Goal: Task Accomplishment & Management: Manage account settings

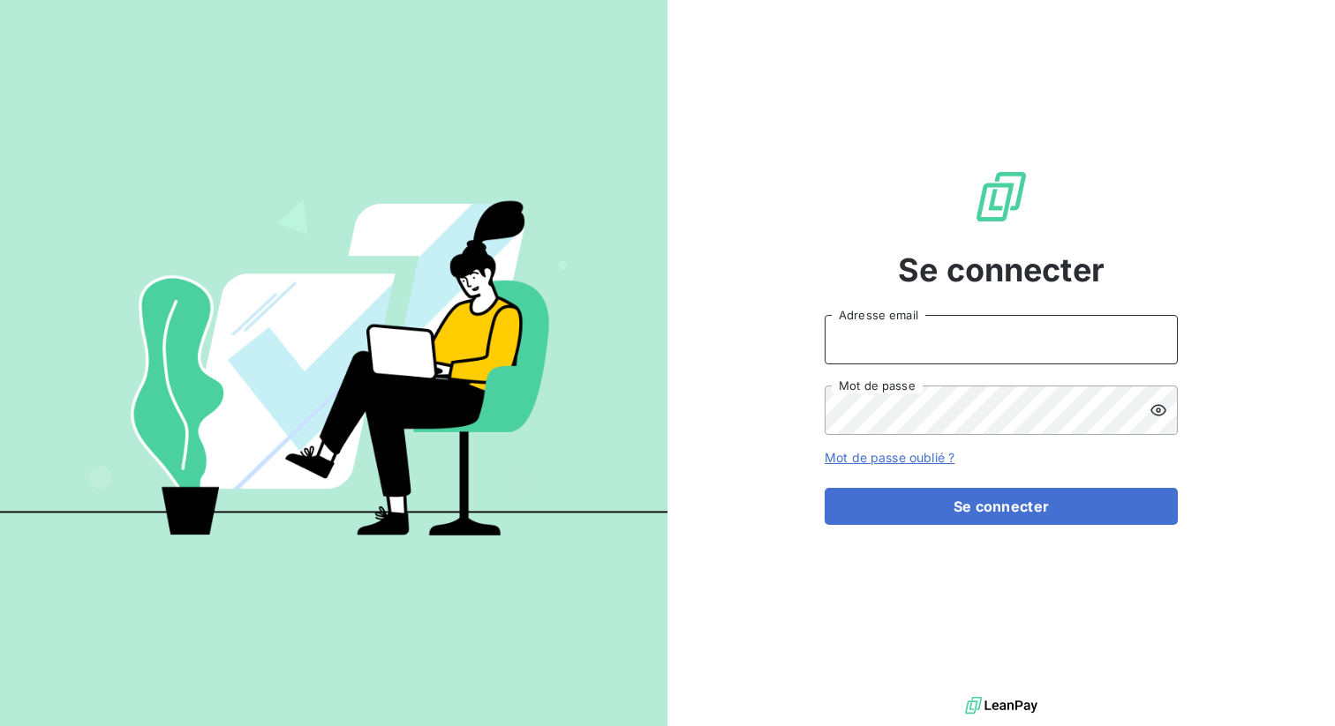
click at [894, 327] on input "Adresse email" at bounding box center [1000, 339] width 353 height 49
type input "admin@kiloutou"
click at [824, 488] on button "Se connecter" at bounding box center [1000, 506] width 353 height 37
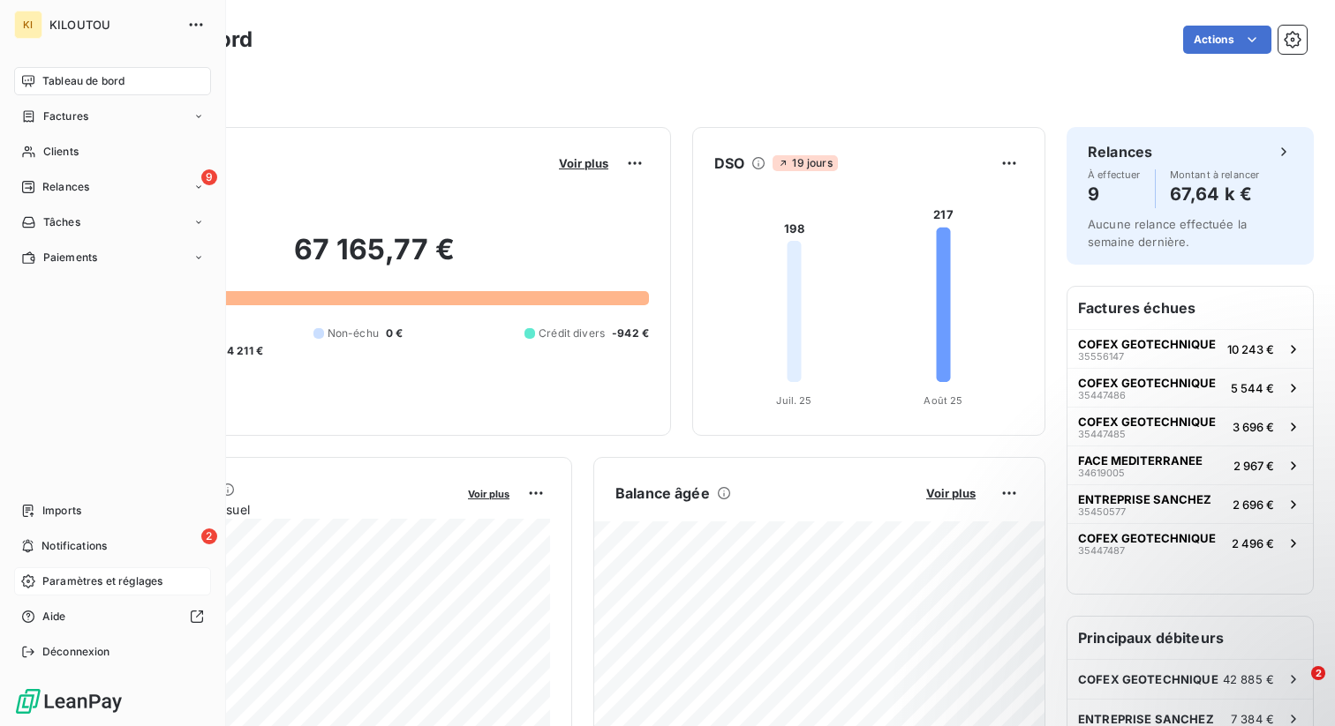
click at [59, 576] on span "Paramètres et réglages" at bounding box center [102, 582] width 120 height 16
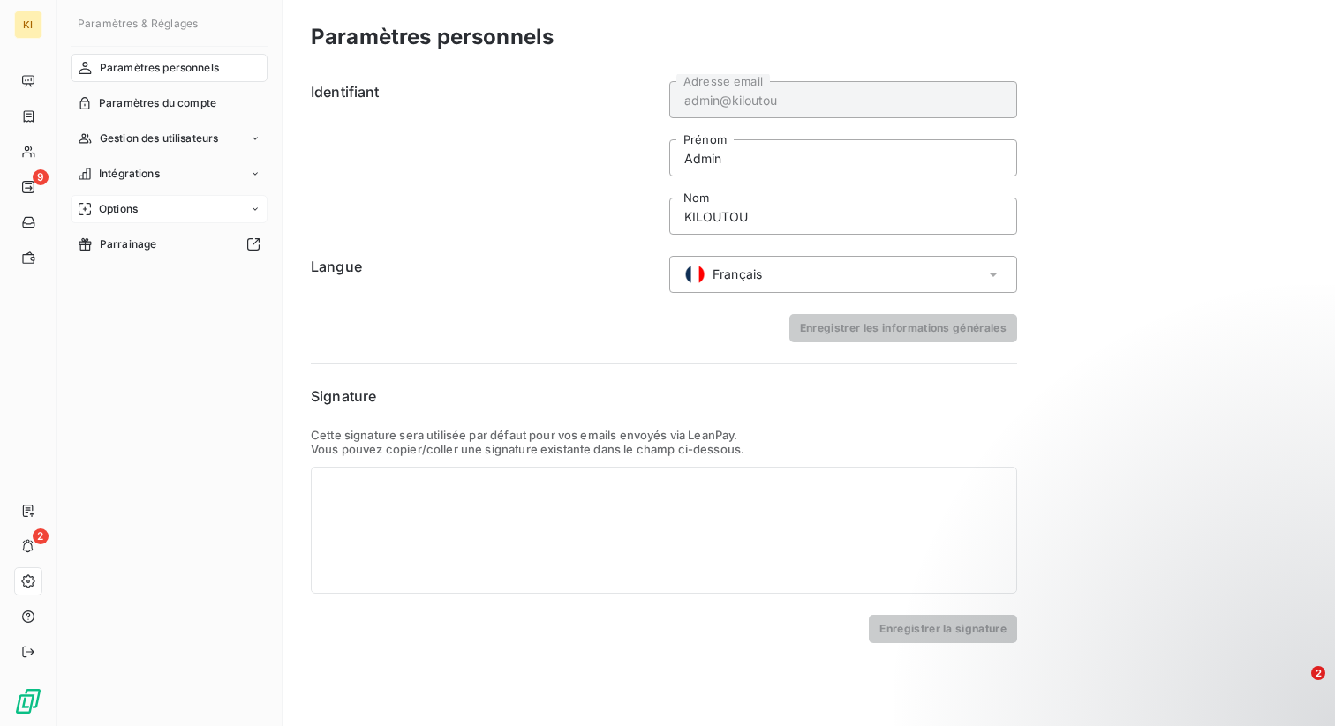
click at [103, 211] on span "Options" at bounding box center [118, 209] width 39 height 16
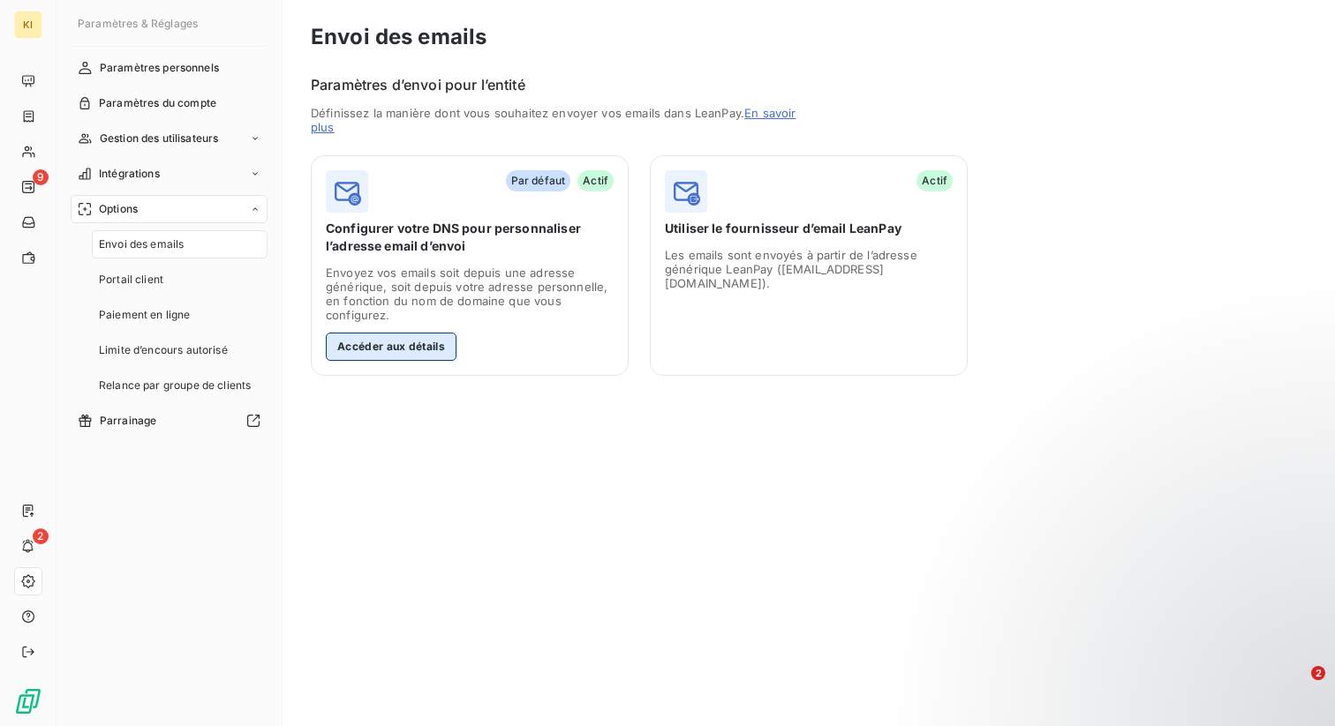
click at [419, 350] on button "Accéder aux détails" at bounding box center [391, 347] width 131 height 28
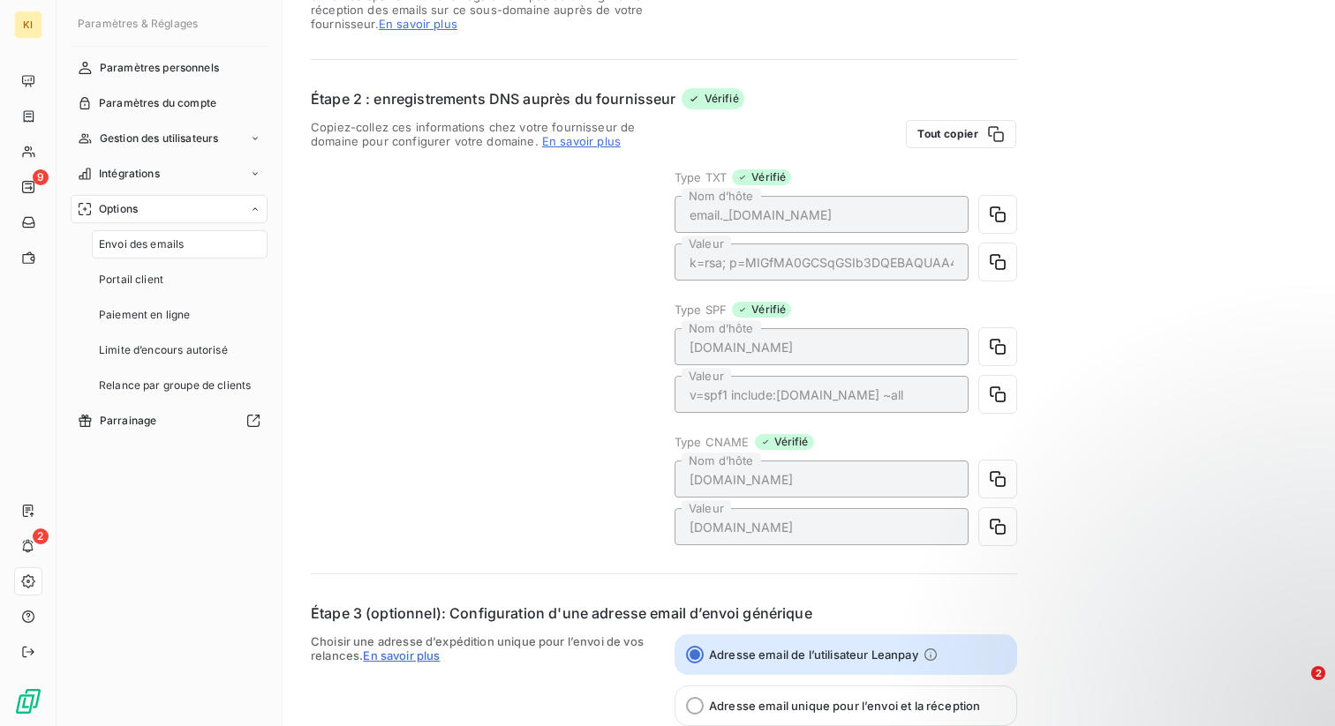
scroll to position [436, 0]
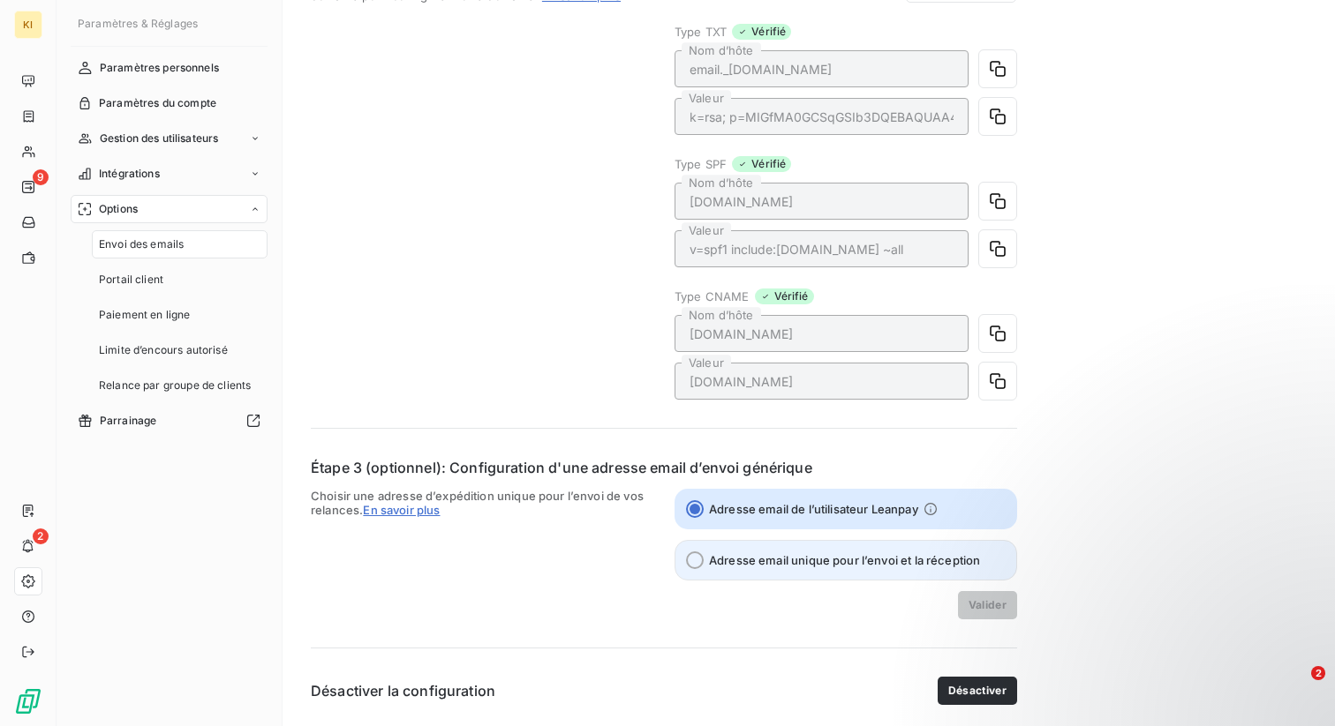
click at [745, 567] on span "Adresse email unique pour l’envoi et la réception" at bounding box center [844, 560] width 271 height 14
click at [703, 567] on input "Adresse email unique pour l’envoi et la réception" at bounding box center [695, 561] width 18 height 18
radio input "true"
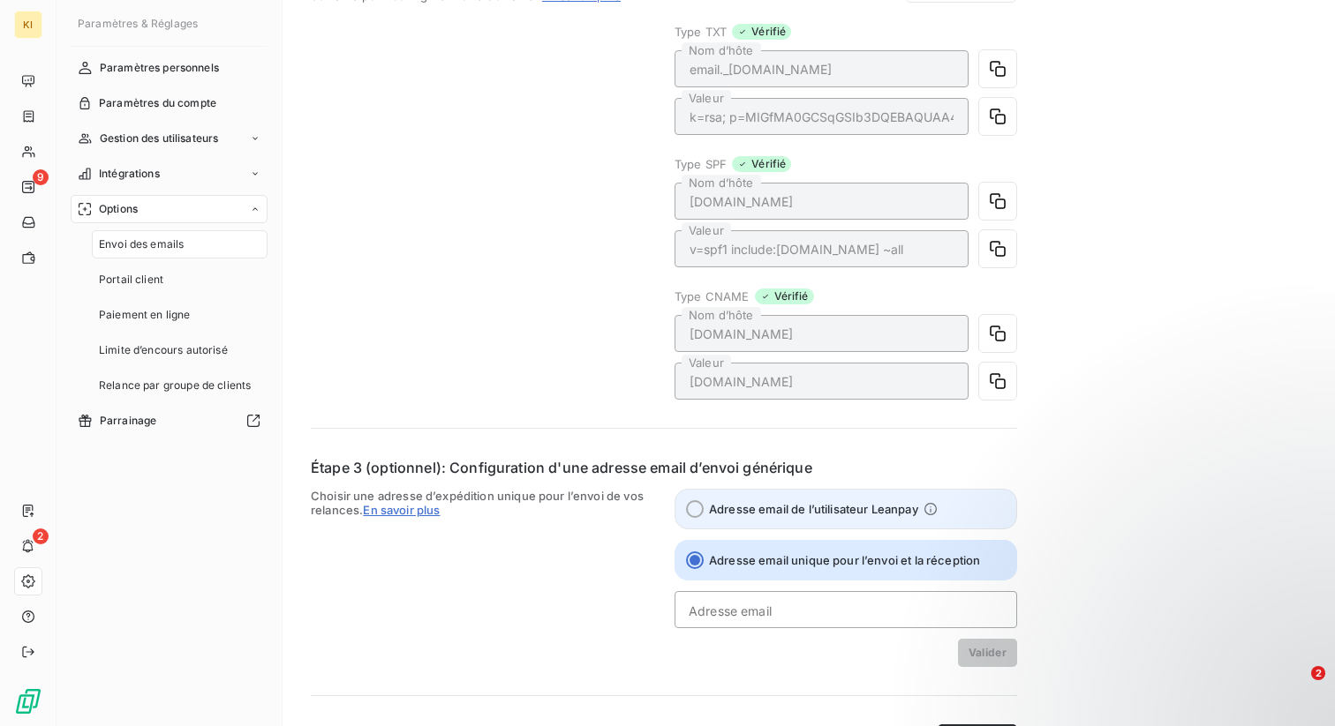
click at [759, 511] on span "Adresse email de l’utilisateur Leanpay" at bounding box center [813, 509] width 209 height 14
click at [703, 511] on input "Adresse email de l’utilisateur Leanpay" at bounding box center [695, 509] width 18 height 18
radio input "true"
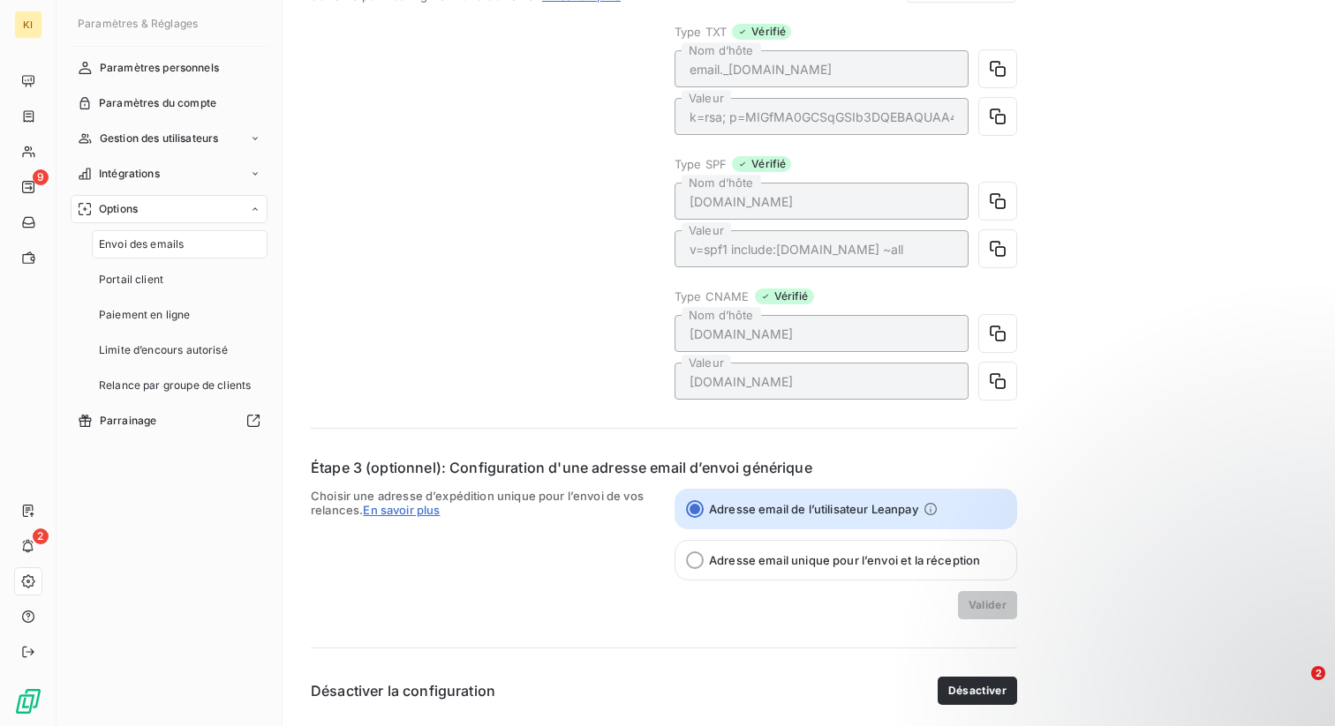
click at [579, 575] on span "Choisir une adresse d’expédition unique pour l’envoi de vos relances. En savoir…" at bounding box center [482, 554] width 342 height 131
click at [701, 571] on label "Adresse email unique pour l’envoi et la réception" at bounding box center [845, 560] width 342 height 41
click at [701, 569] on input "Adresse email unique pour l’envoi et la réception" at bounding box center [695, 561] width 18 height 18
radio input "true"
radio input "false"
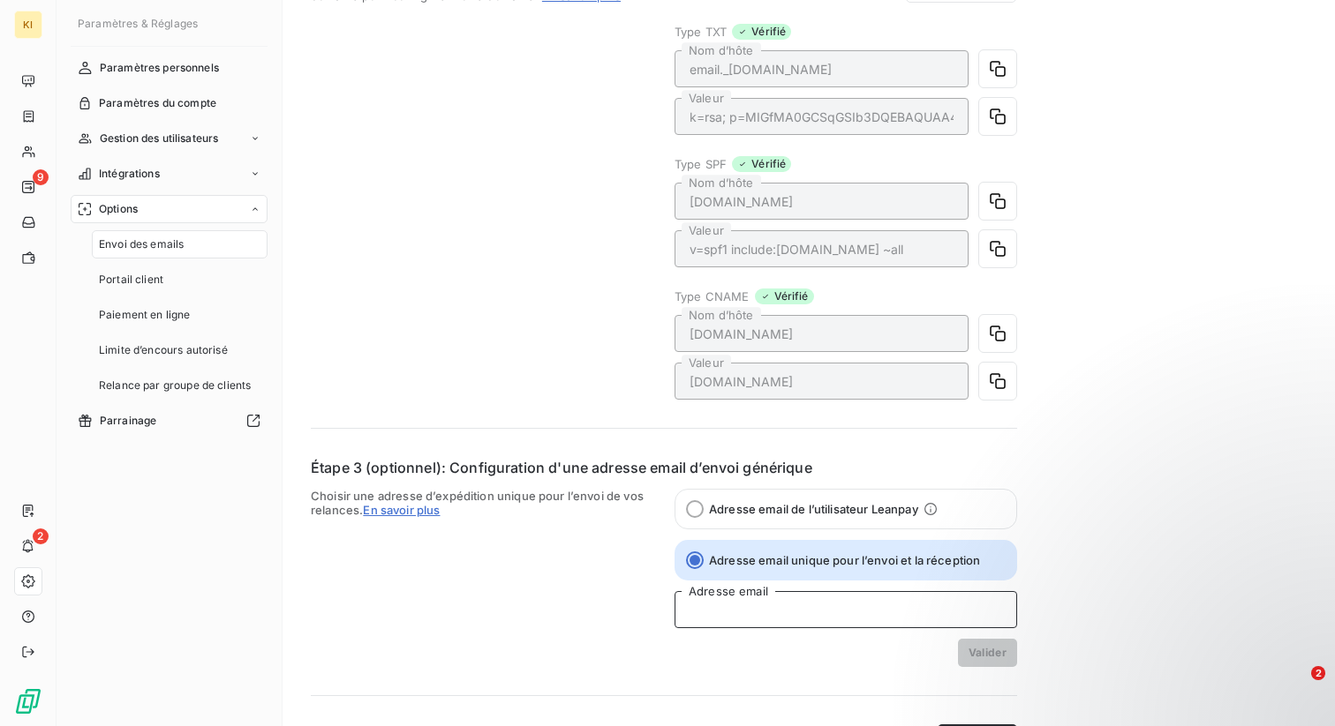
click at [718, 599] on input "Adresse email" at bounding box center [845, 609] width 342 height 37
type input "f"
type input "@"
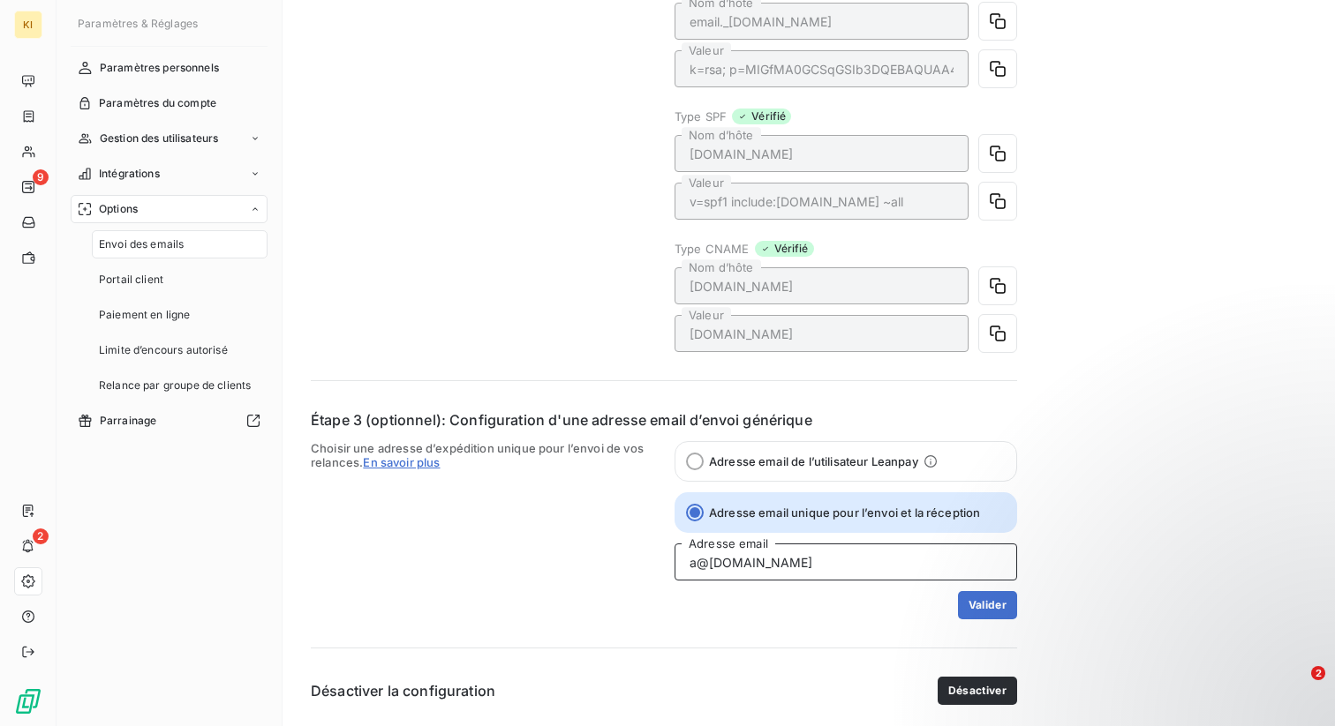
type input "a@email-recouvrement.kiloutou.fr"
click at [745, 599] on div "Valider" at bounding box center [845, 605] width 342 height 28
click at [730, 466] on span "Adresse email de l’utilisateur Leanpay" at bounding box center [813, 462] width 209 height 14
click at [703, 466] on input "Adresse email de l’utilisateur Leanpay" at bounding box center [695, 462] width 18 height 18
radio input "true"
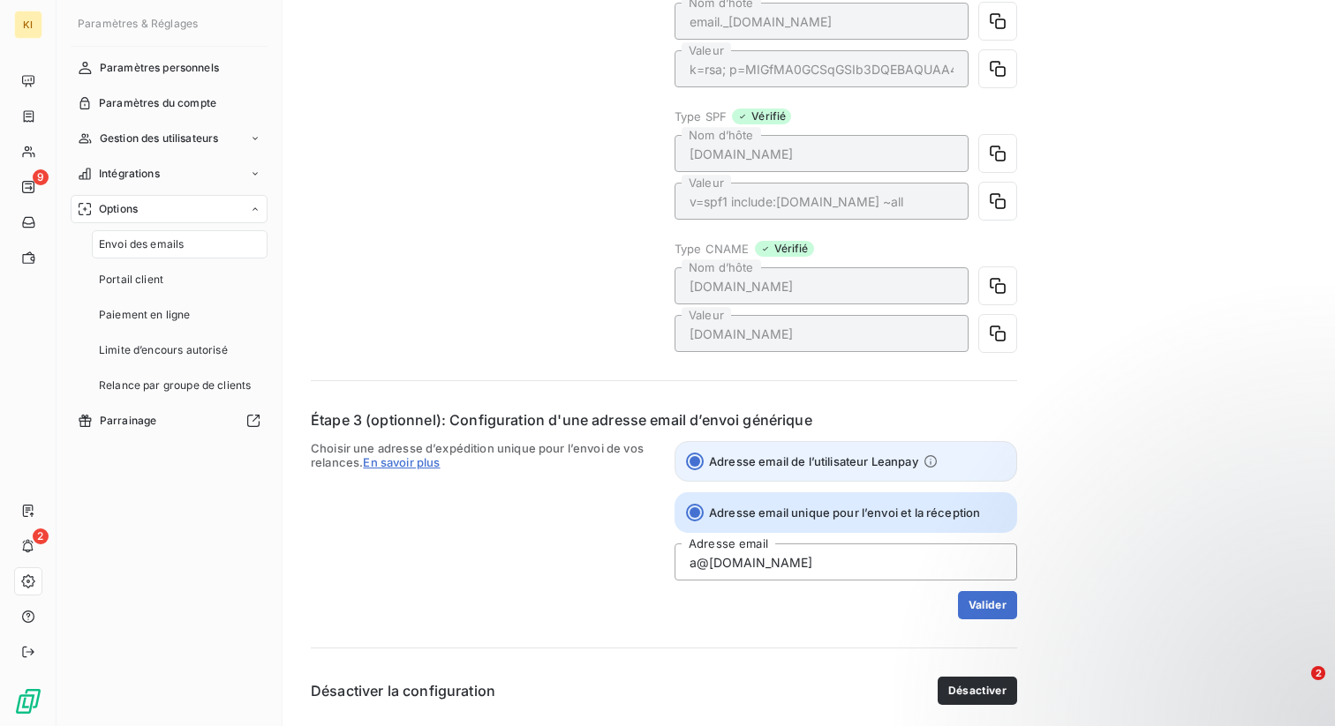
radio input "false"
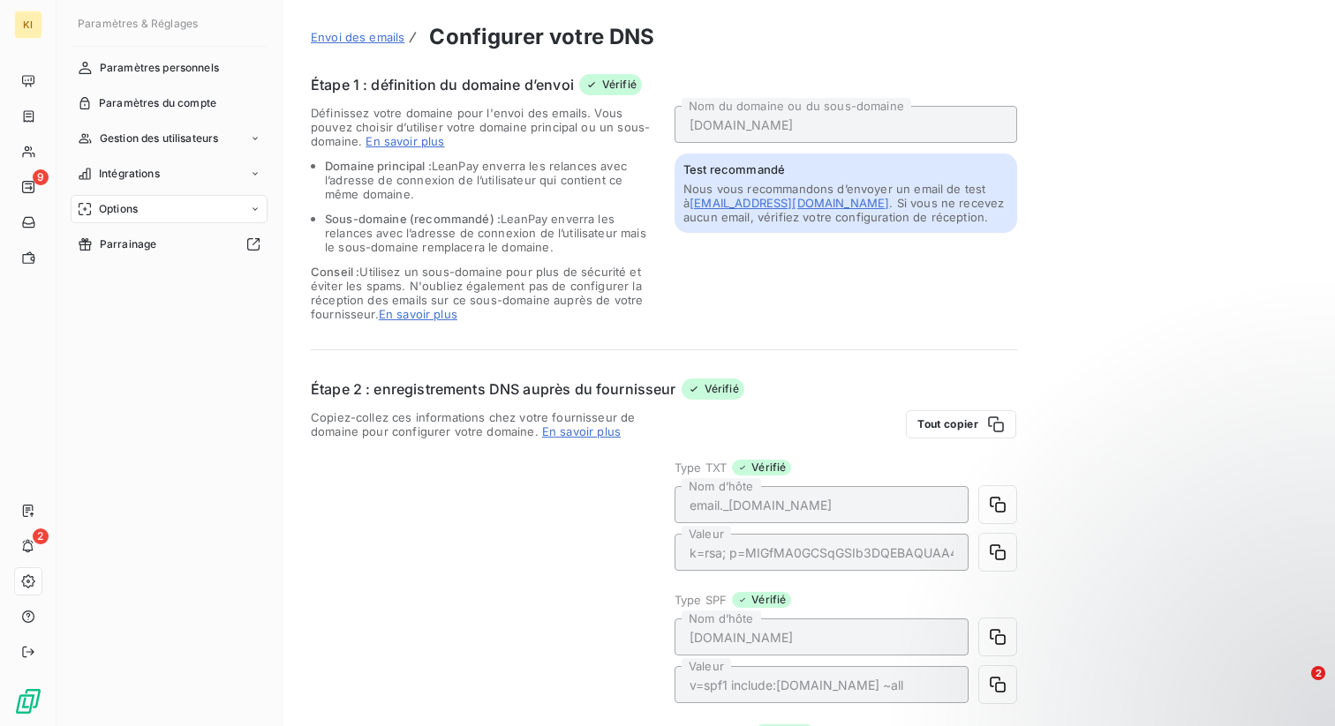
scroll to position [436, 0]
